Goal: Information Seeking & Learning: Learn about a topic

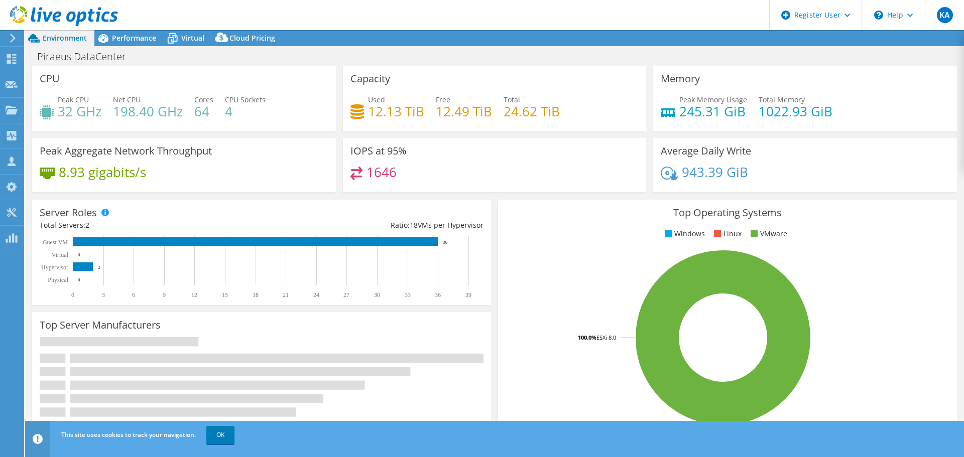
select select "EUFrankfurt"
select select "EUR"
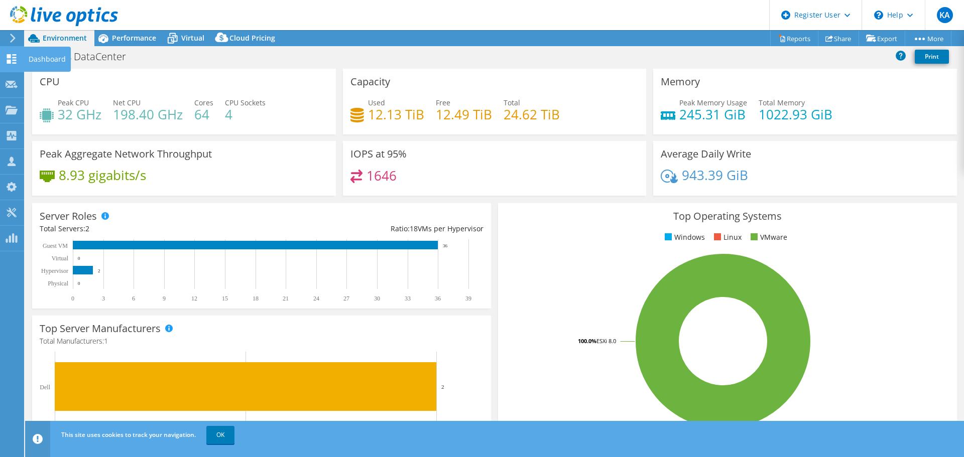
click at [14, 55] on use at bounding box center [12, 59] width 10 height 10
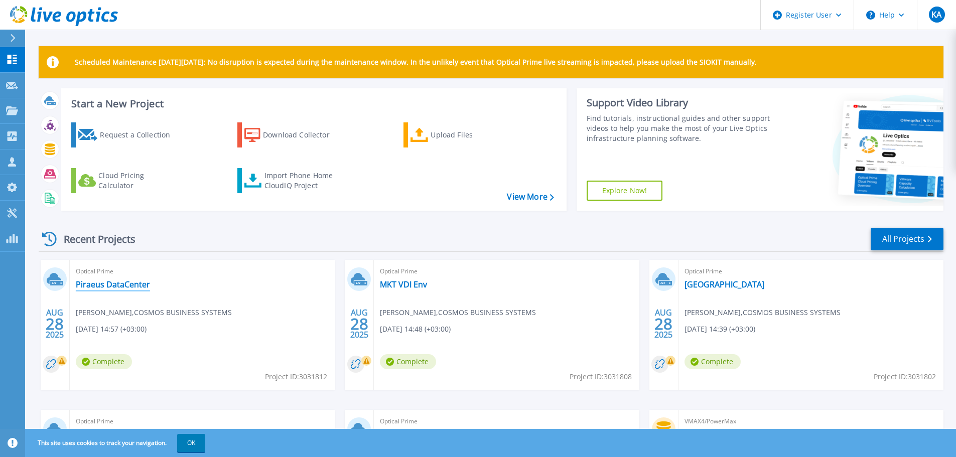
click at [140, 287] on link "Piraeus DataCenter" at bounding box center [113, 285] width 74 height 10
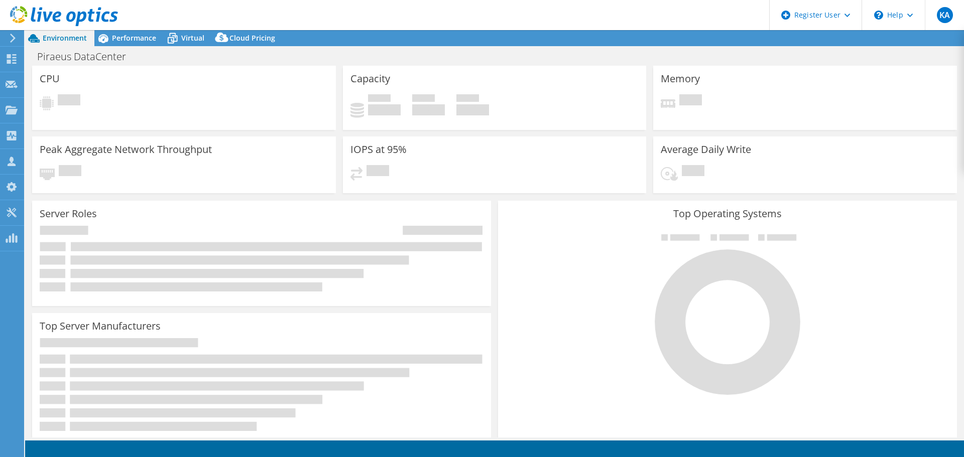
select select "EUFrankfurt"
select select "EUR"
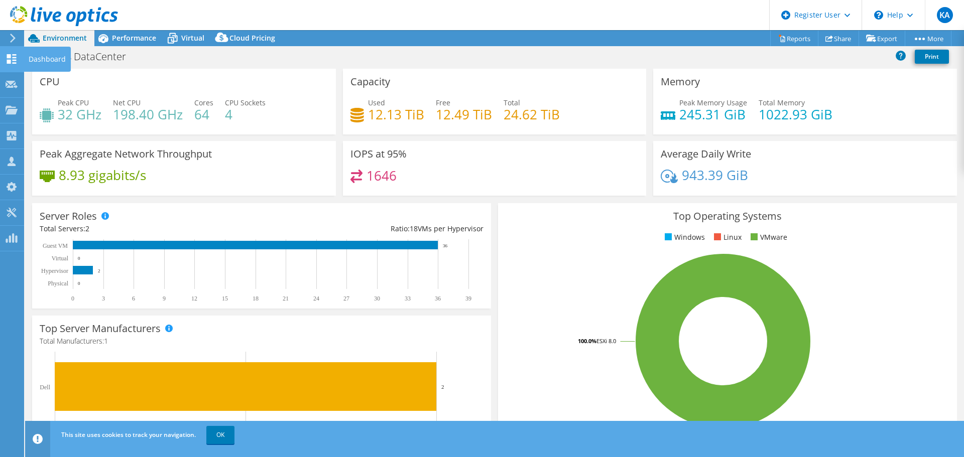
click at [15, 57] on use at bounding box center [12, 59] width 10 height 10
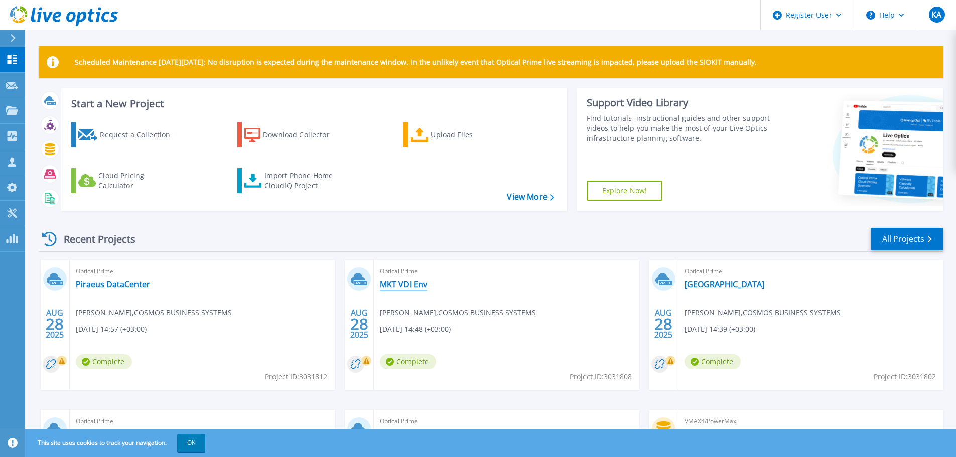
click at [409, 285] on link "MKT VDI Env" at bounding box center [403, 285] width 47 height 10
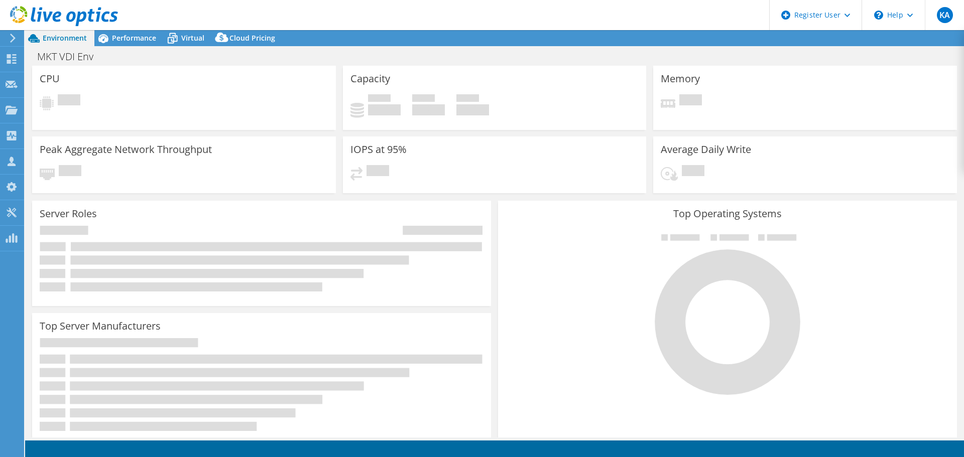
select select "EUFrankfurt"
select select "EUR"
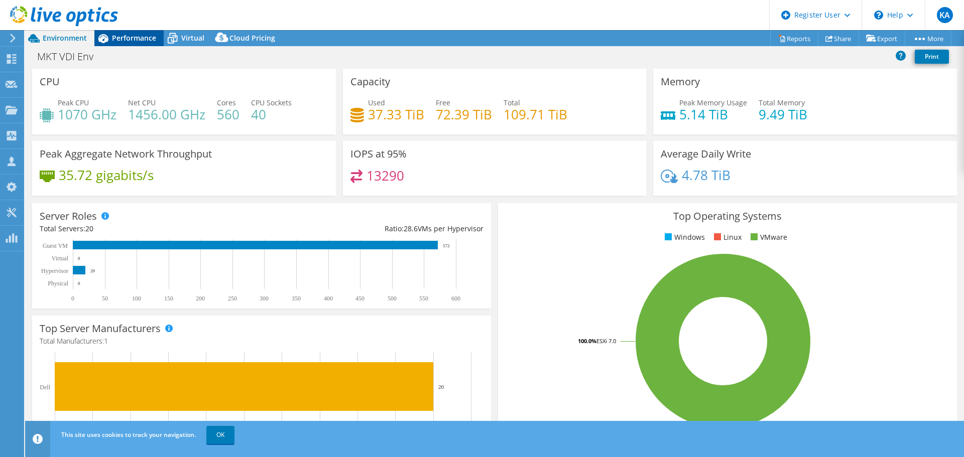
click at [132, 42] on span "Performance" at bounding box center [134, 38] width 44 height 10
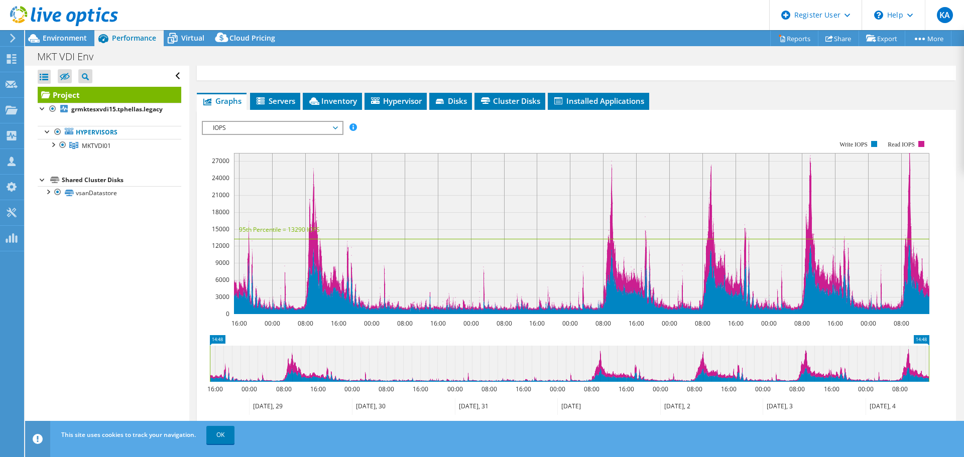
scroll to position [201, 0]
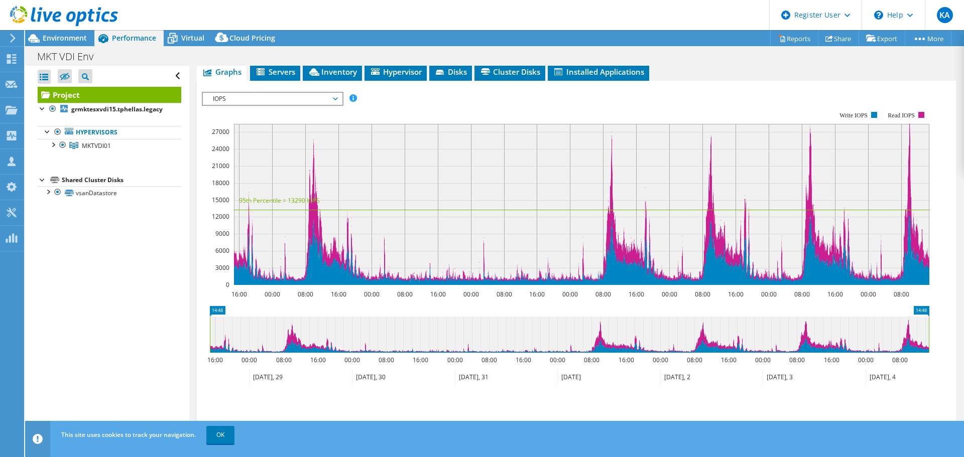
click at [339, 93] on span "IOPS" at bounding box center [272, 99] width 139 height 12
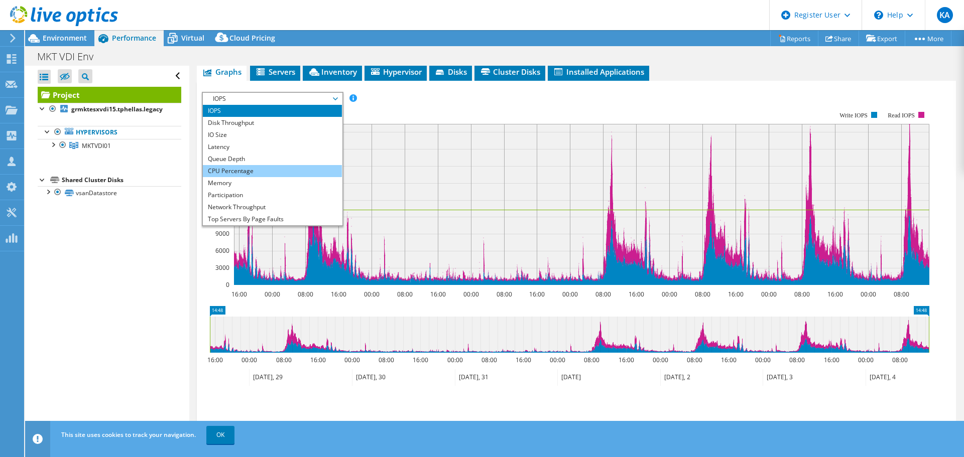
click at [281, 165] on li "CPU Percentage" at bounding box center [272, 171] width 139 height 12
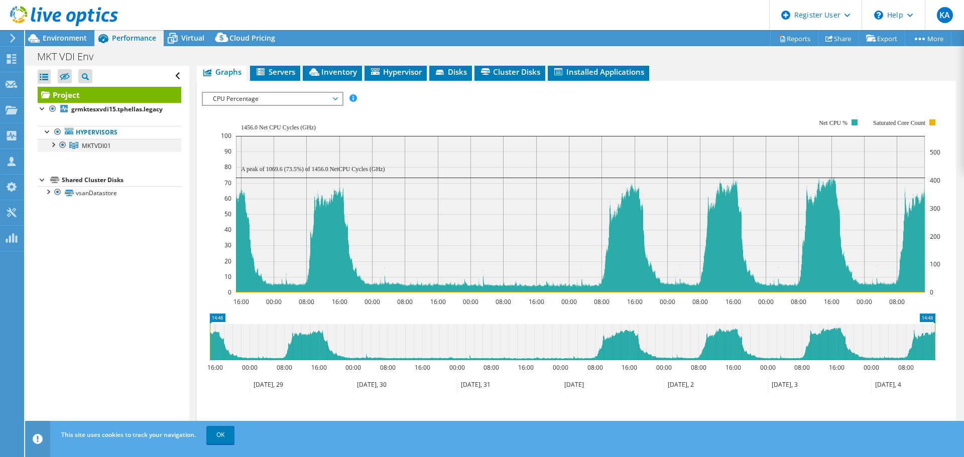
click at [56, 147] on div at bounding box center [53, 144] width 10 height 10
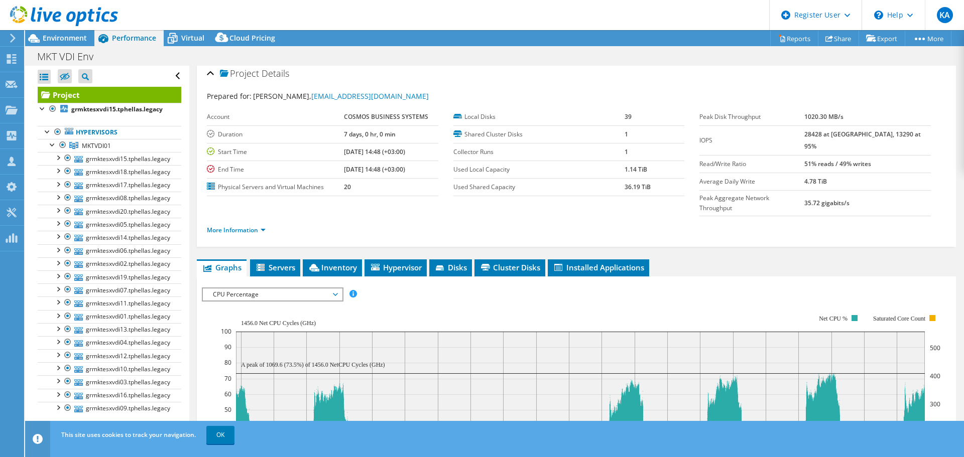
scroll to position [0, 0]
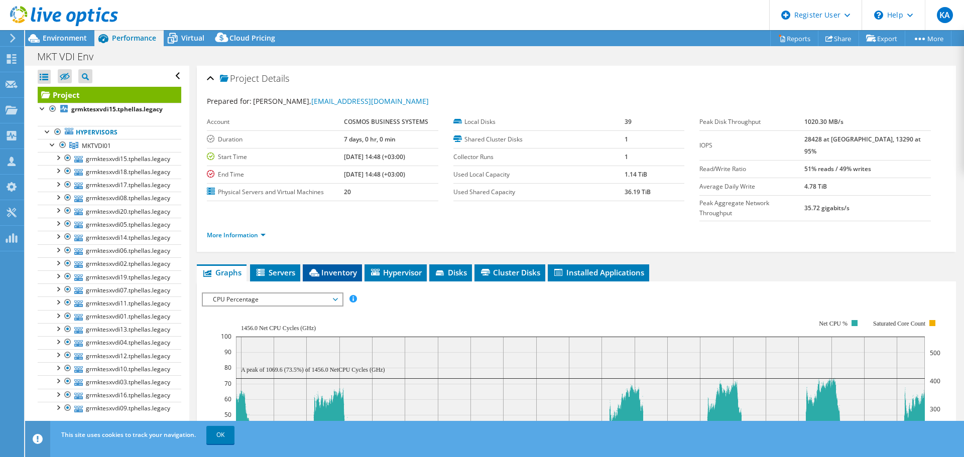
click at [347, 268] on span "Inventory" at bounding box center [332, 273] width 49 height 10
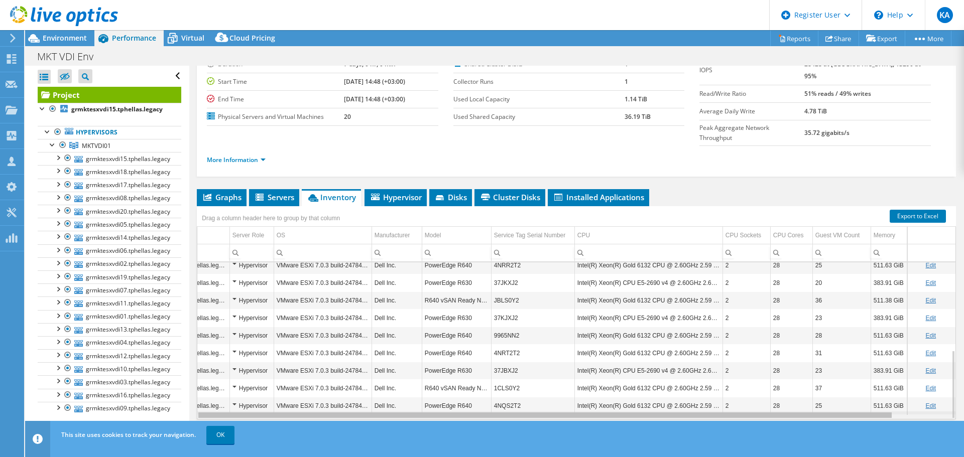
scroll to position [0, 60]
drag, startPoint x: 796, startPoint y: 398, endPoint x: 927, endPoint y: 401, distance: 130.5
click at [927, 401] on body "KA Dell User Konstantinos Aggelakopoulos Konstantinos.Aggelakopoulos@dell.com D…" at bounding box center [482, 228] width 964 height 457
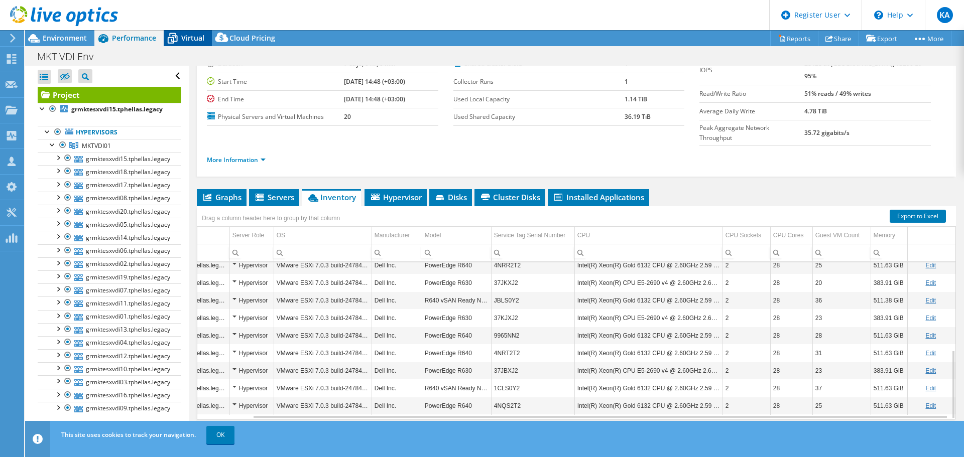
click at [198, 40] on span "Virtual" at bounding box center [192, 38] width 23 height 10
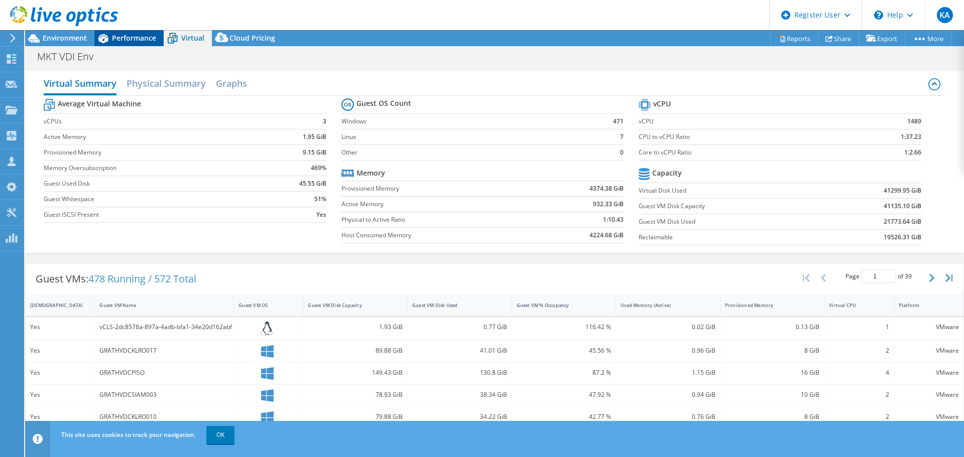
click at [127, 35] on span "Performance" at bounding box center [134, 38] width 44 height 10
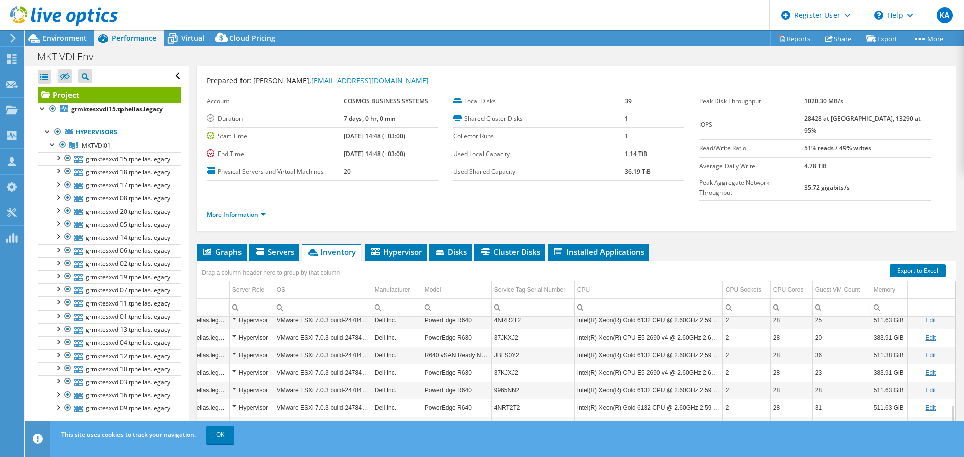
scroll to position [0, 0]
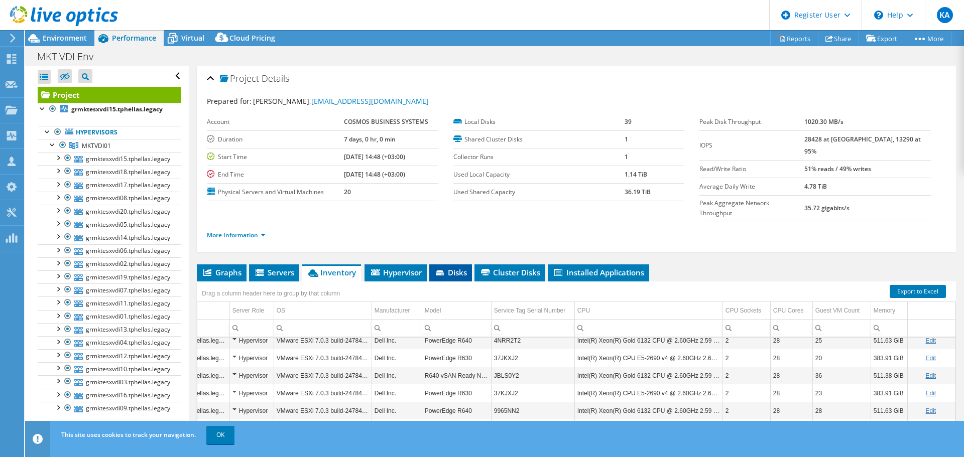
click at [450, 268] on span "Disks" at bounding box center [450, 273] width 33 height 10
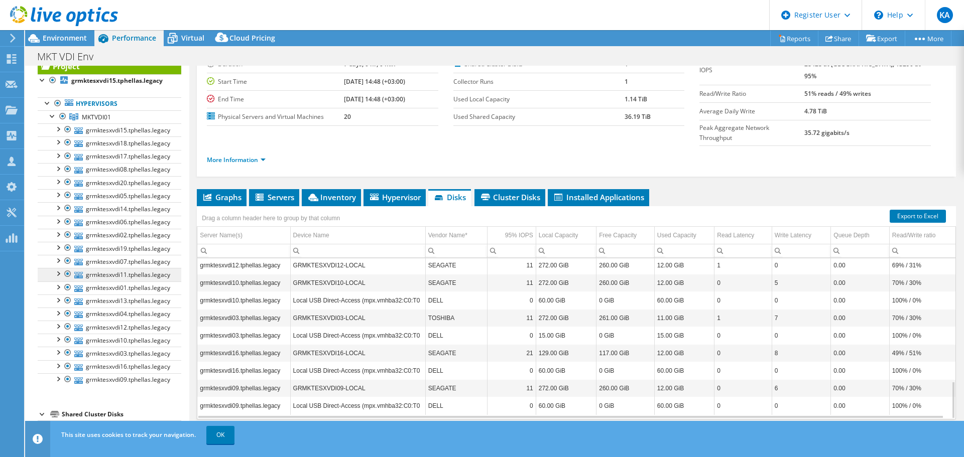
scroll to position [37, 0]
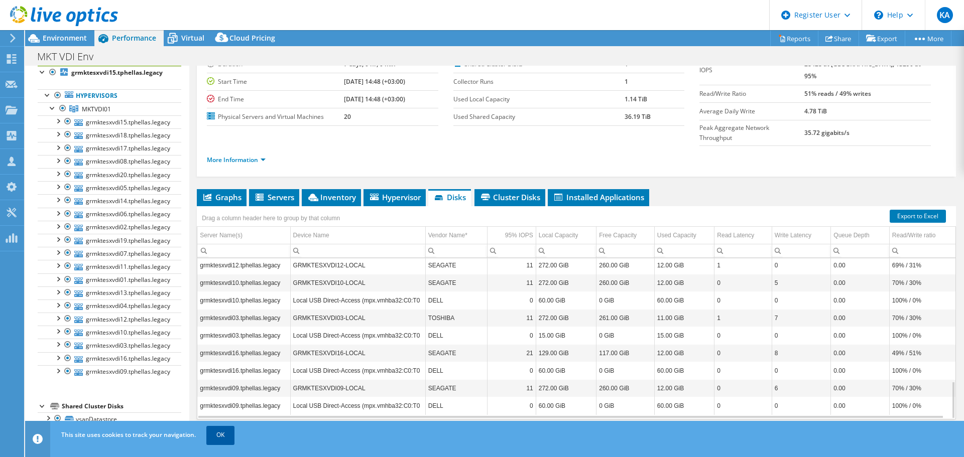
click at [222, 434] on link "OK" at bounding box center [220, 435] width 28 height 18
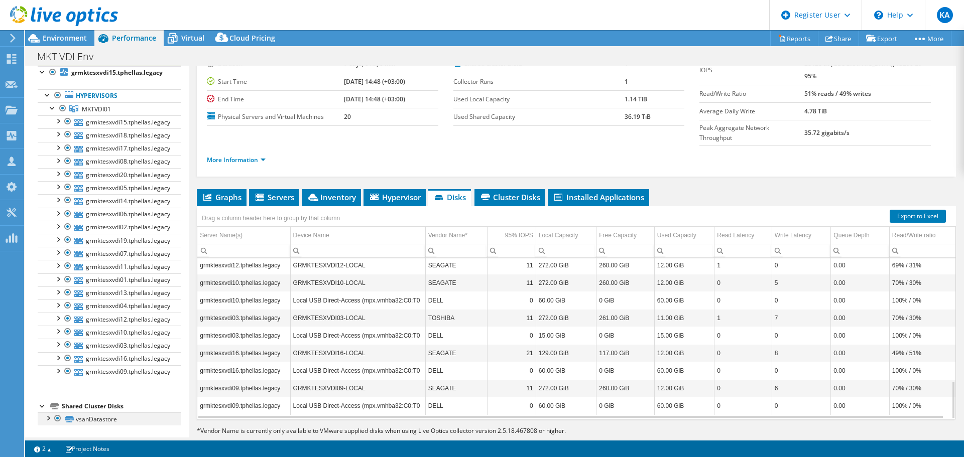
click at [49, 420] on div at bounding box center [48, 418] width 10 height 10
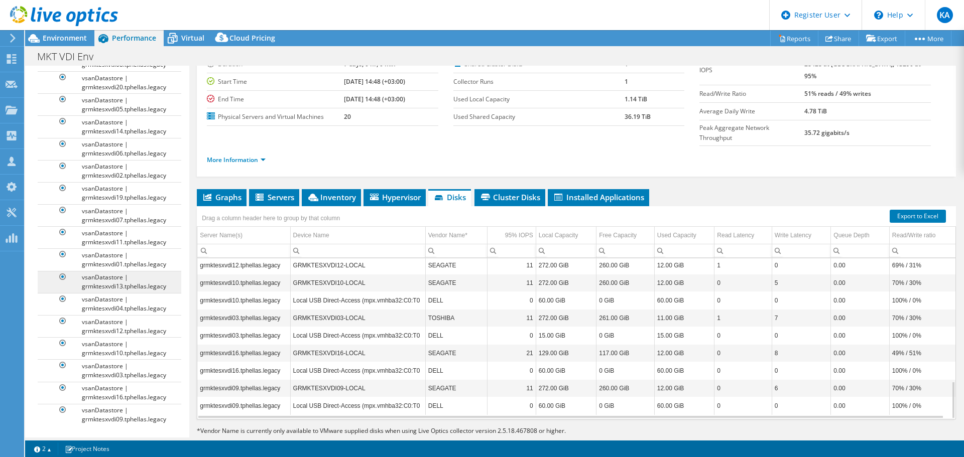
scroll to position [480, 0]
click at [514, 192] on span "Cluster Disks" at bounding box center [509, 197] width 61 height 10
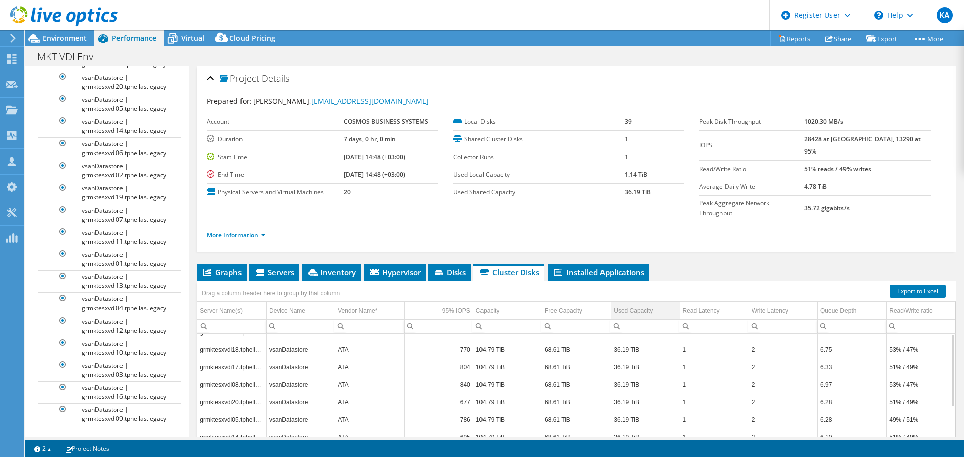
scroll to position [0, 0]
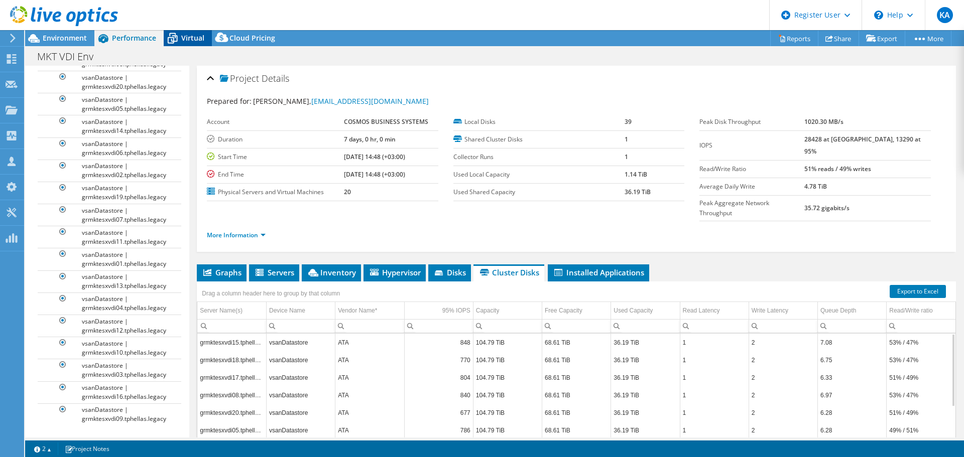
click at [190, 41] on span "Virtual" at bounding box center [192, 38] width 23 height 10
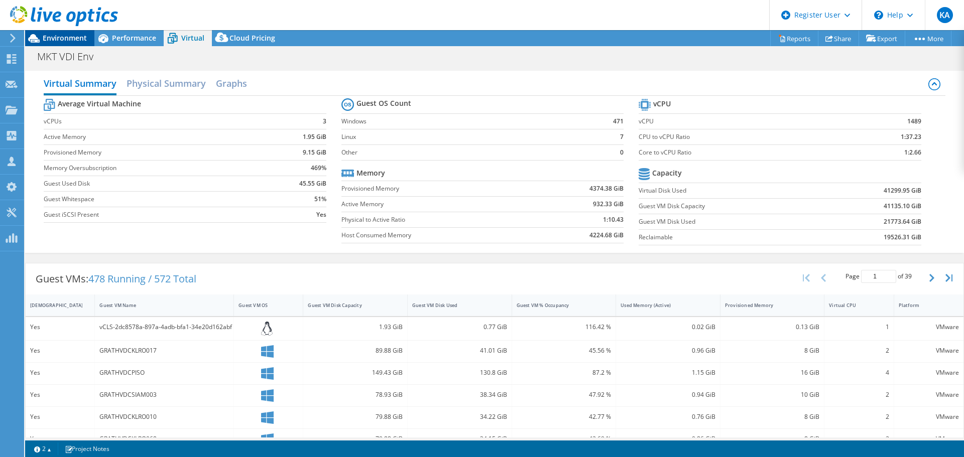
click at [56, 38] on span "Environment" at bounding box center [65, 38] width 44 height 10
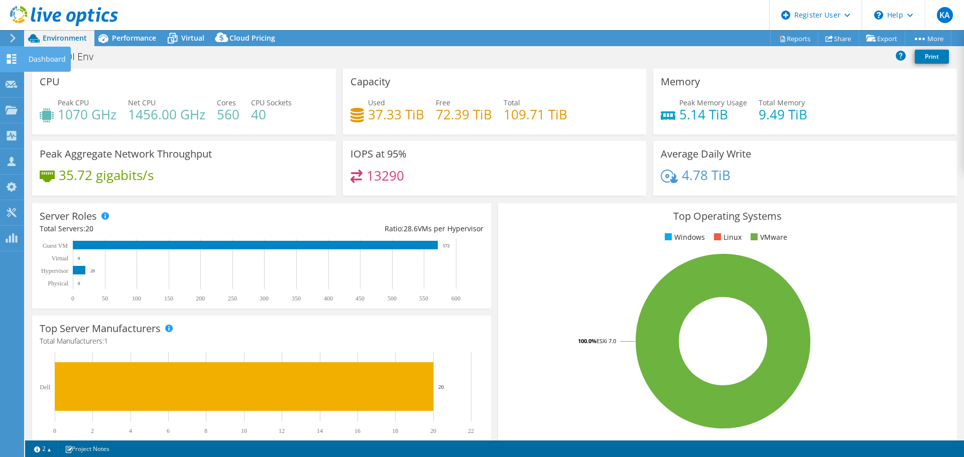
click at [15, 59] on icon at bounding box center [12, 59] width 12 height 10
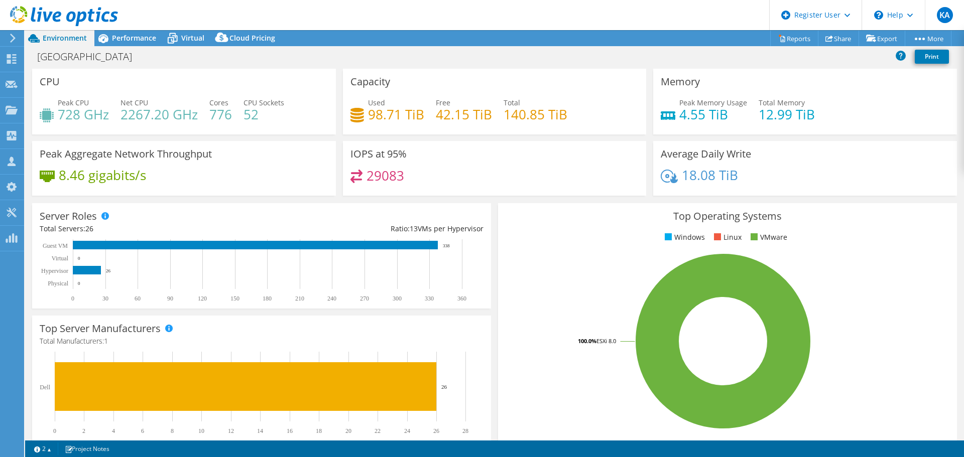
select select "EUFrankfurt"
select select "EUR"
click at [149, 41] on span "Performance" at bounding box center [134, 38] width 44 height 10
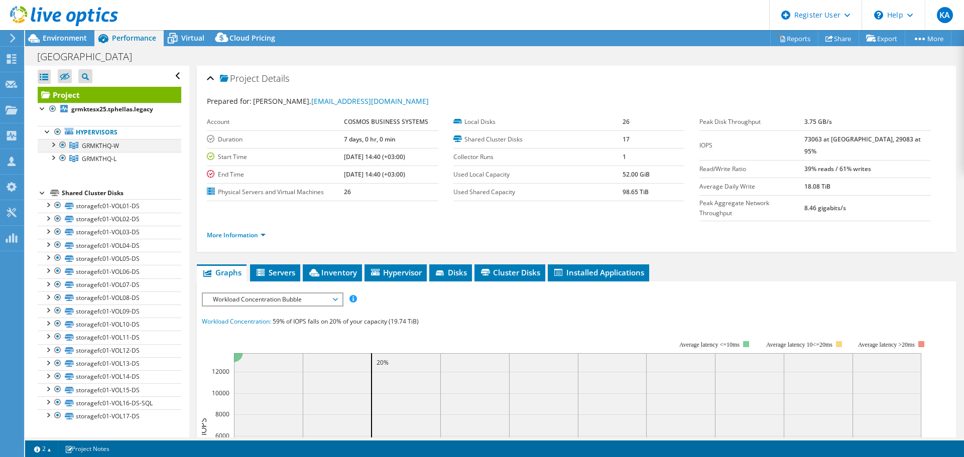
click at [53, 145] on div at bounding box center [53, 144] width 10 height 10
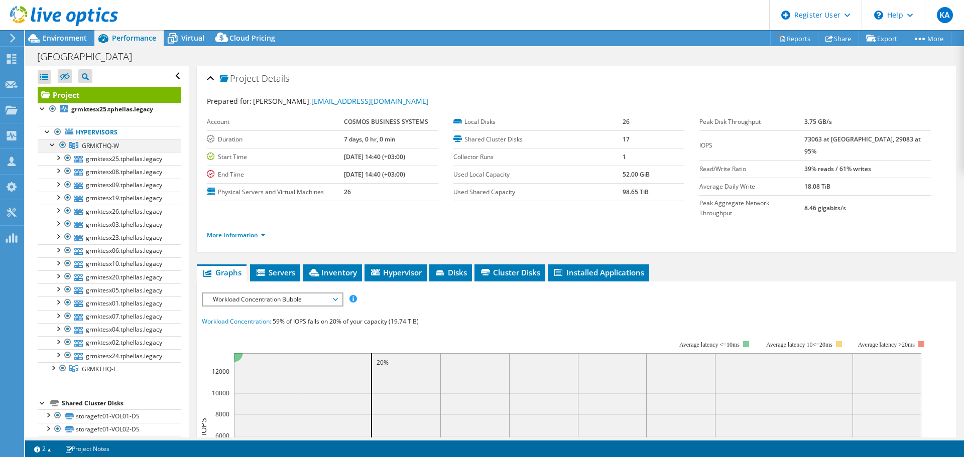
click at [53, 145] on div at bounding box center [53, 144] width 10 height 10
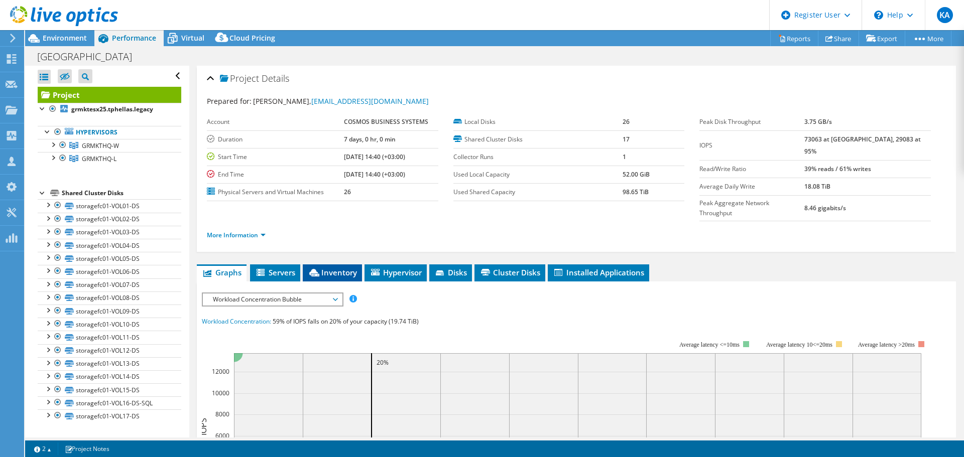
click at [328, 268] on span "Inventory" at bounding box center [332, 273] width 49 height 10
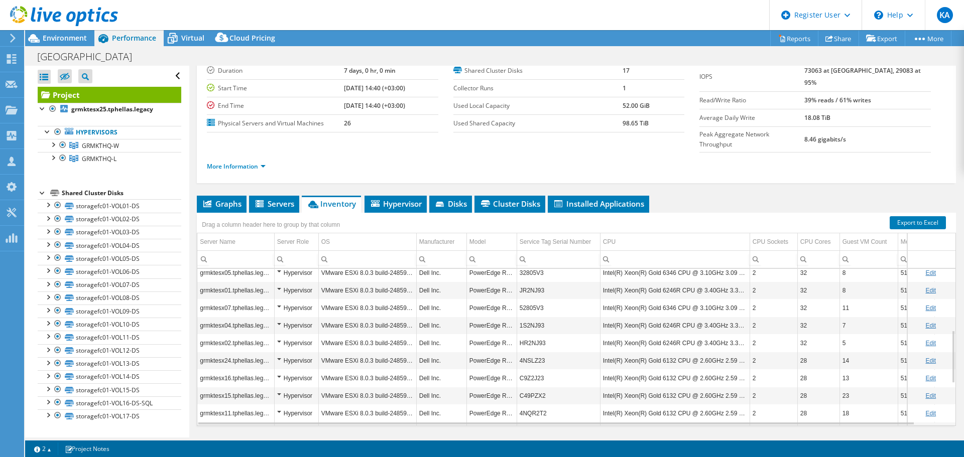
scroll to position [75, 0]
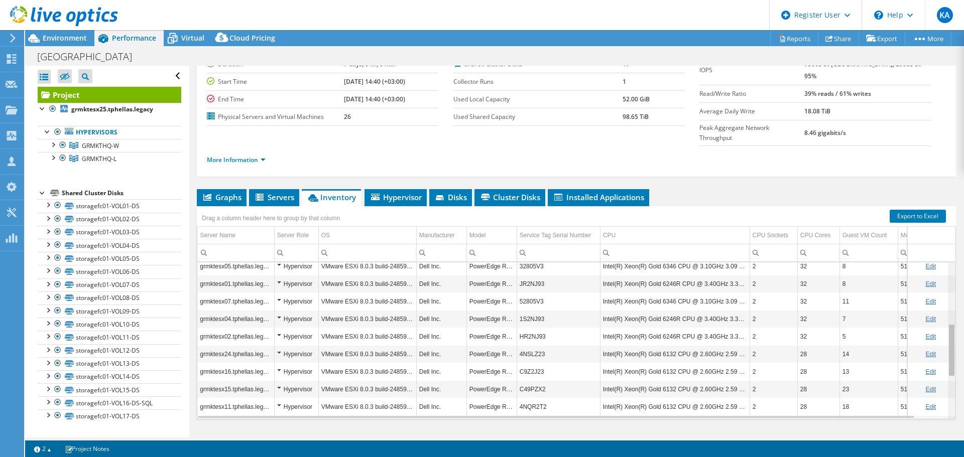
click at [949, 339] on div "Data grid" at bounding box center [952, 350] width 6 height 51
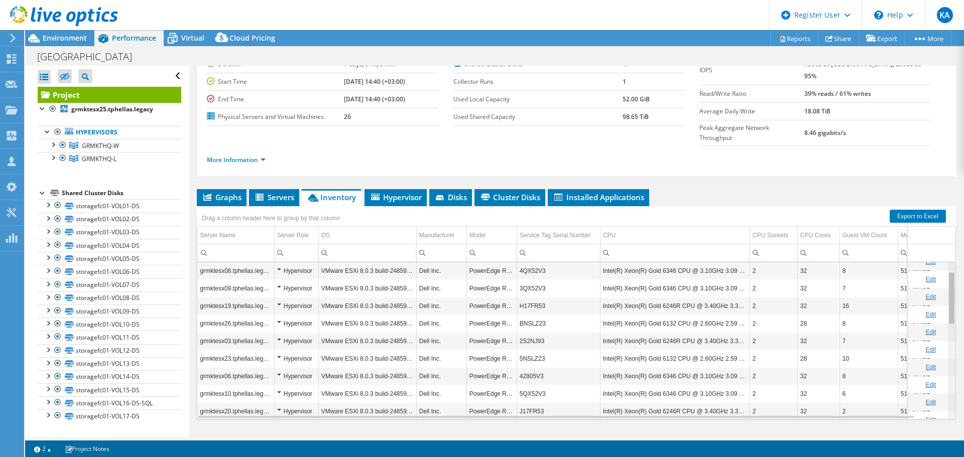
scroll to position [0, 0]
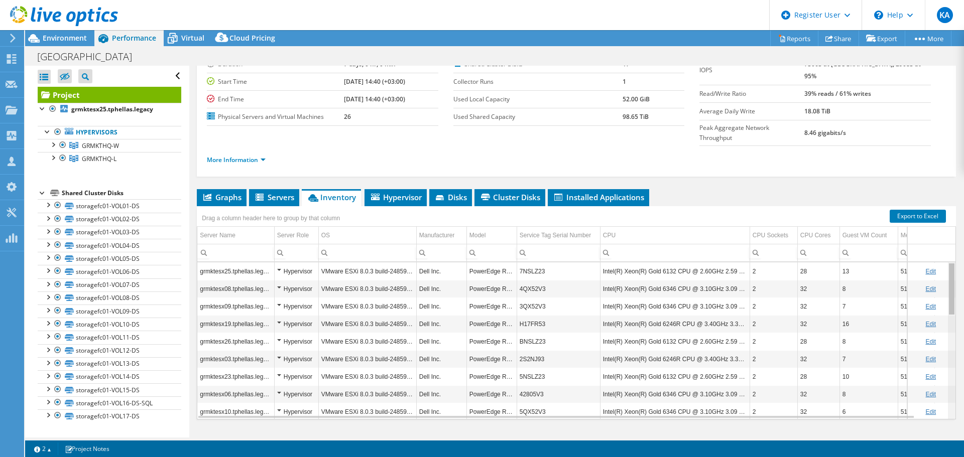
drag, startPoint x: 945, startPoint y: 339, endPoint x: 950, endPoint y: 267, distance: 72.4
click at [950, 267] on body "KA Dell User [PERSON_NAME] [PERSON_NAME][EMAIL_ADDRESS][PERSON_NAME][DOMAIN_NAM…" at bounding box center [482, 228] width 964 height 457
click at [451, 192] on span "Disks" at bounding box center [450, 197] width 33 height 10
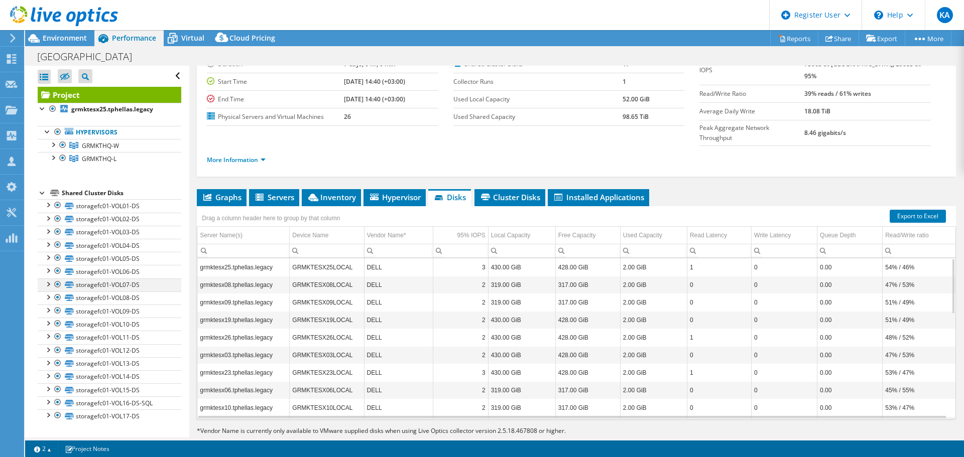
click at [47, 284] on div at bounding box center [48, 284] width 10 height 10
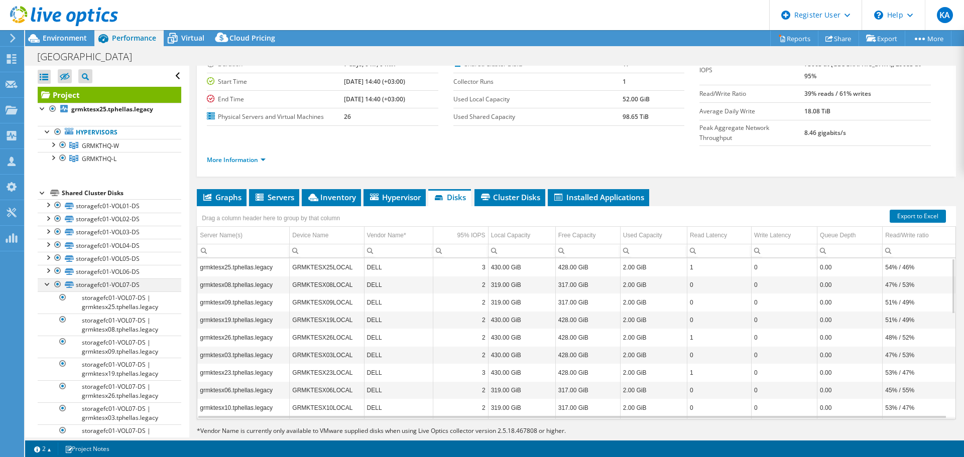
click at [47, 284] on div at bounding box center [48, 284] width 10 height 10
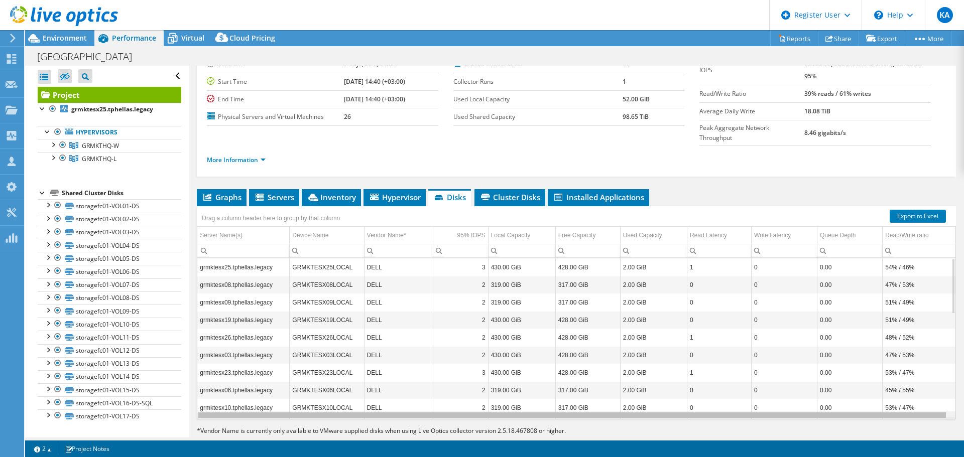
scroll to position [0, 1]
drag, startPoint x: 355, startPoint y: 394, endPoint x: 707, endPoint y: 392, distance: 352.3
click at [707, 392] on body "KA Dell User [PERSON_NAME] [PERSON_NAME][EMAIL_ADDRESS][PERSON_NAME][DOMAIN_NAM…" at bounding box center [482, 228] width 964 height 457
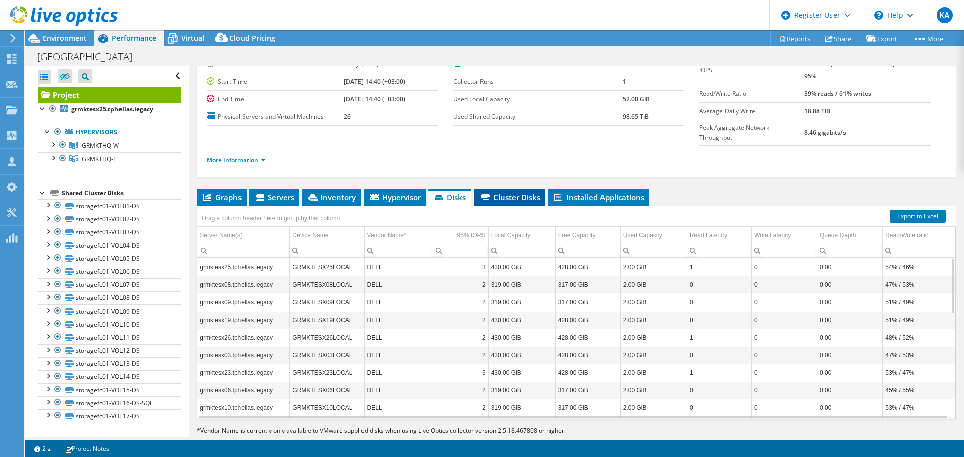
click at [504, 192] on span "Cluster Disks" at bounding box center [509, 197] width 61 height 10
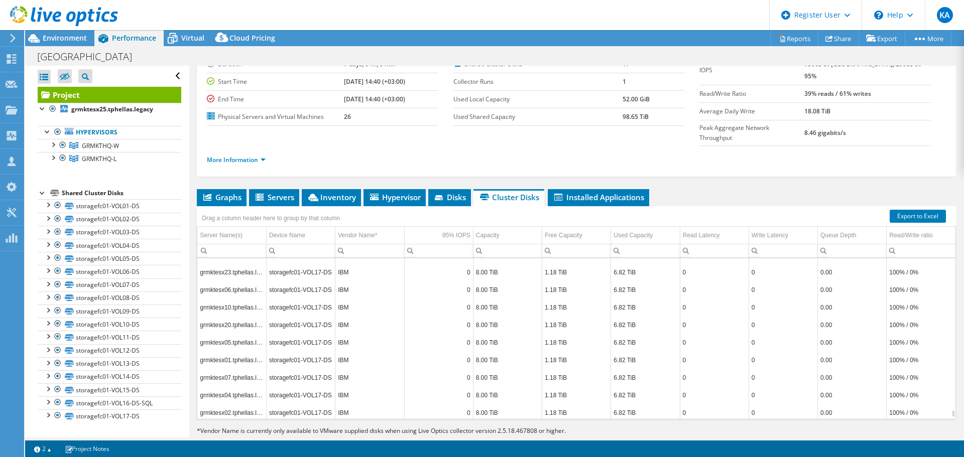
scroll to position [7604, 0]
click at [591, 192] on span "Installed Applications" at bounding box center [598, 197] width 91 height 10
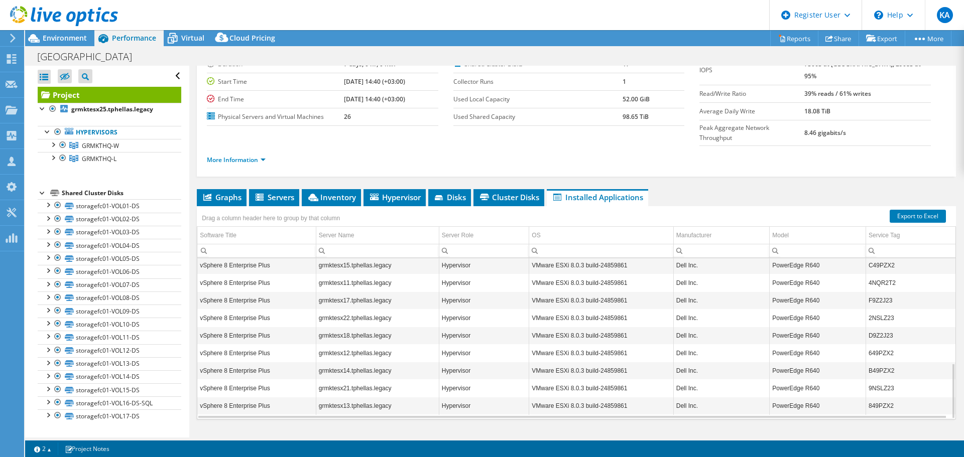
scroll to position [0, 0]
